Goal: Task Accomplishment & Management: Use online tool/utility

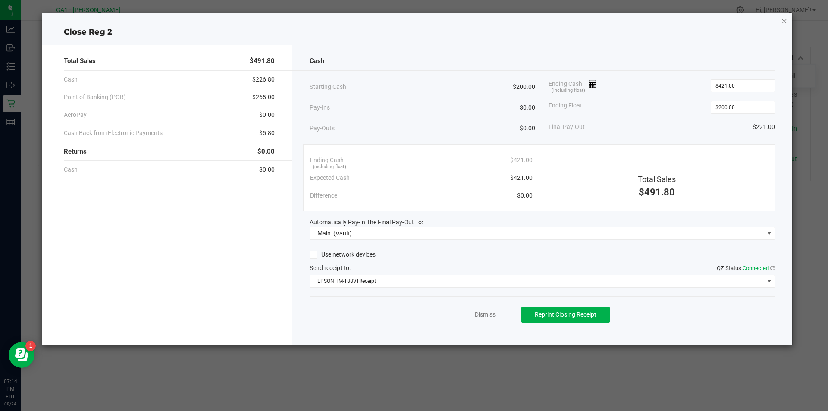
click at [782, 22] on icon "button" at bounding box center [785, 21] width 6 height 10
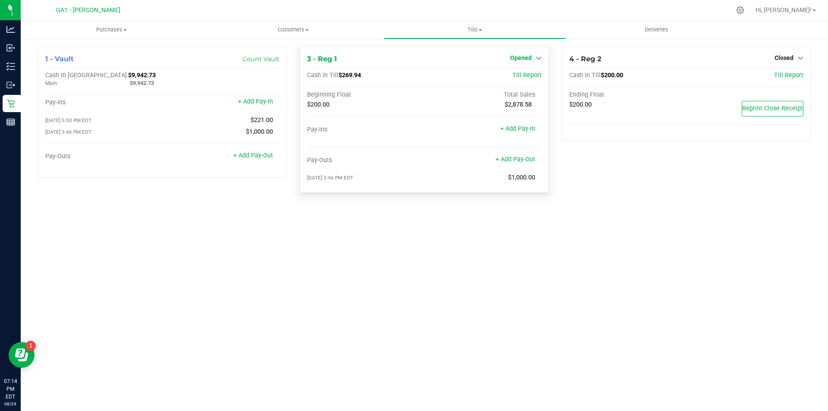
click at [521, 59] on span "Opened" at bounding box center [521, 57] width 22 height 7
click at [521, 75] on link "Close Till" at bounding box center [521, 75] width 23 height 7
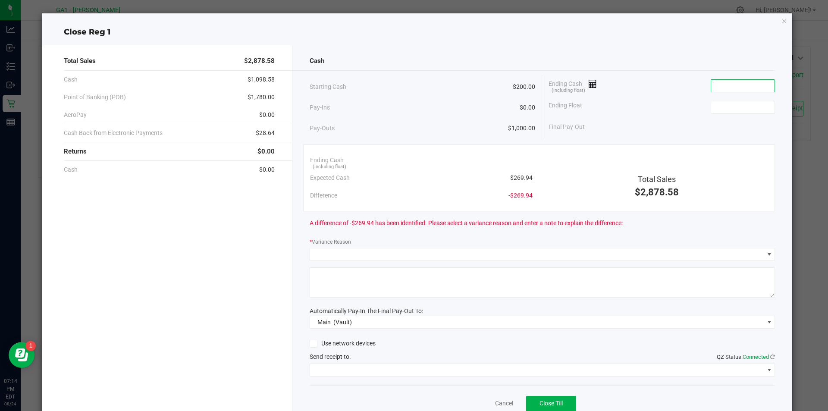
click at [735, 81] on input at bounding box center [742, 86] width 63 height 12
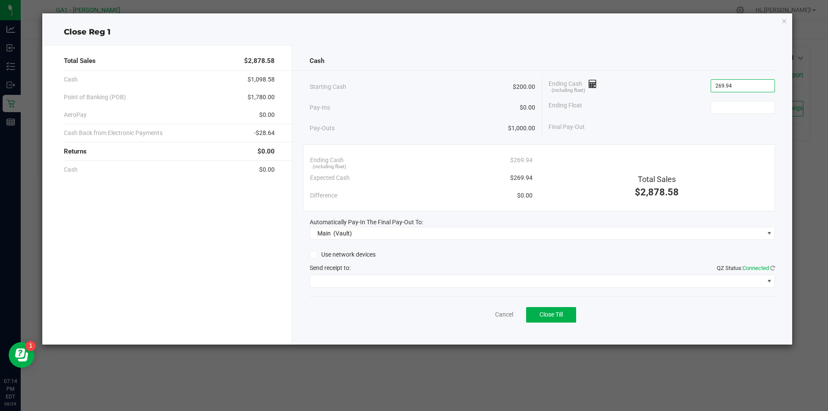
type input "$269.94"
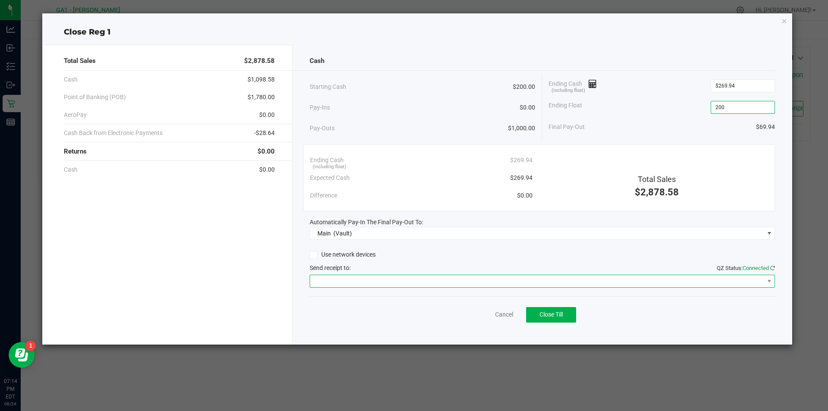
type input "$200.00"
click at [390, 280] on span at bounding box center [537, 281] width 454 height 12
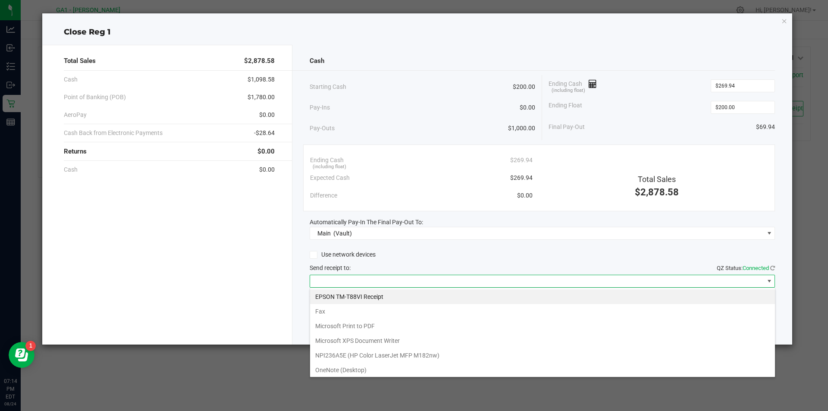
scroll to position [13, 465]
click at [382, 290] on Receipt "EPSON TM-T88VI Receipt" at bounding box center [542, 296] width 465 height 15
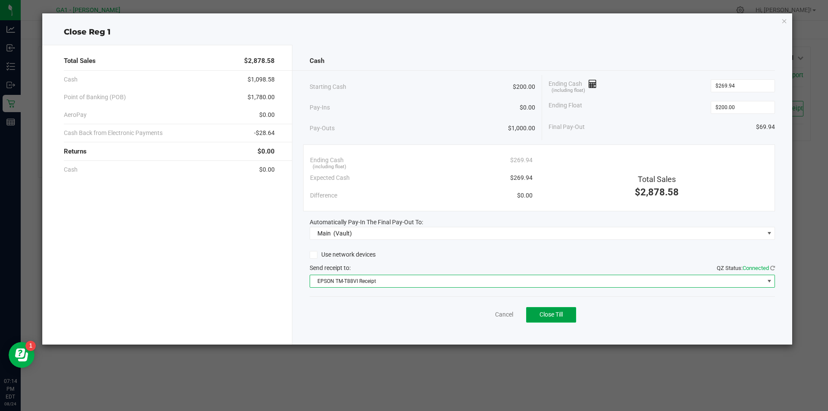
click at [575, 315] on button "Close Till" at bounding box center [551, 315] width 50 height 16
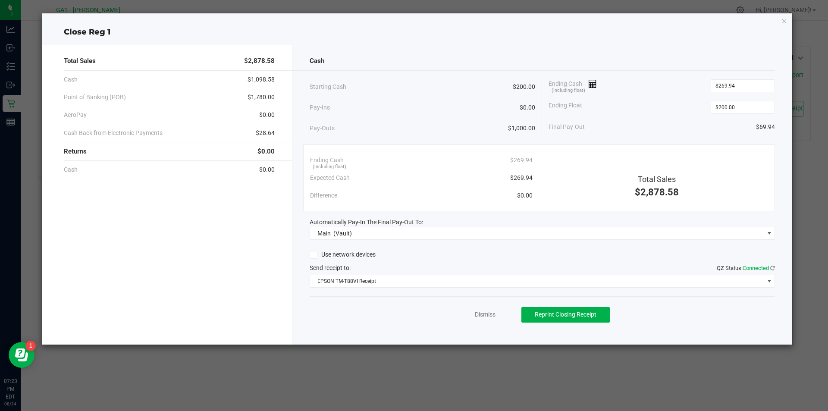
click at [781, 22] on div "Close Reg 1 Total Sales $2,878.58 Cash $1,098.58 Point of Banking (POB) $1,780.…" at bounding box center [417, 178] width 751 height 331
click at [784, 22] on icon "button" at bounding box center [785, 21] width 6 height 10
